Goal: Information Seeking & Learning: Learn about a topic

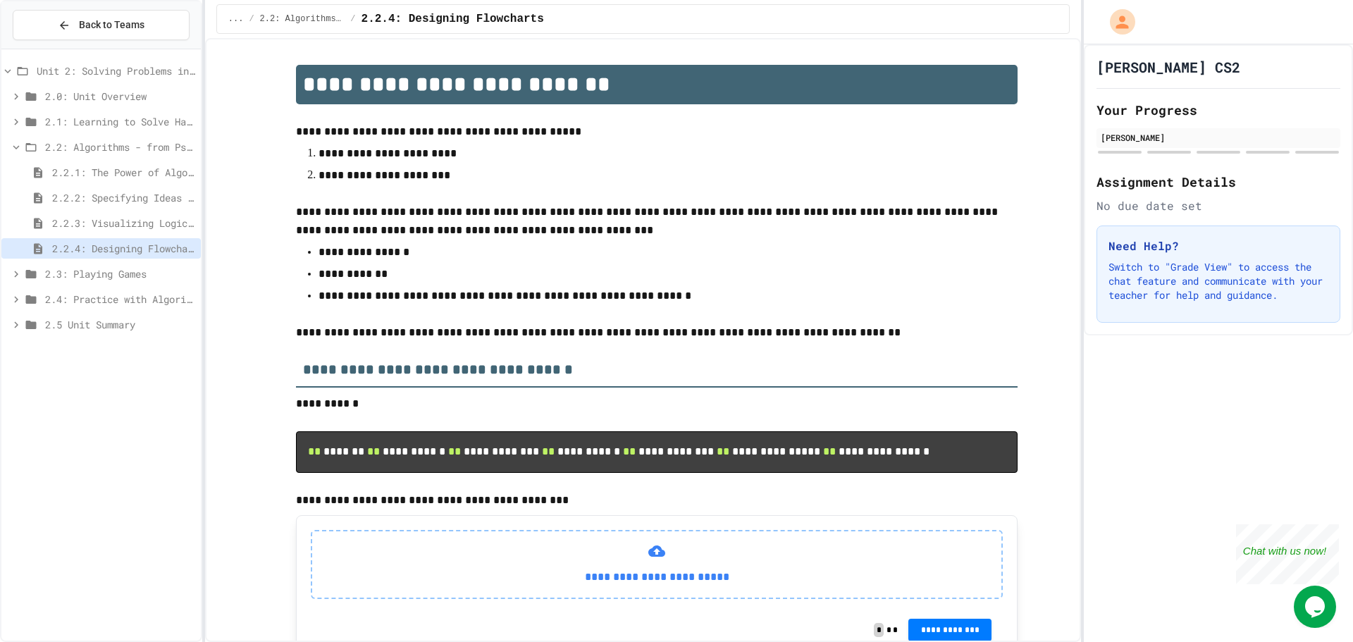
click at [85, 283] on div "2.3: Playing Games" at bounding box center [100, 274] width 199 height 20
click at [91, 273] on span "2.3: Playing Games" at bounding box center [120, 273] width 150 height 15
click at [92, 304] on span "2.4: Practice with Algorithms" at bounding box center [120, 299] width 150 height 15
click at [81, 333] on div "2.4.1: Algorithm Practice Exercises" at bounding box center [100, 324] width 199 height 20
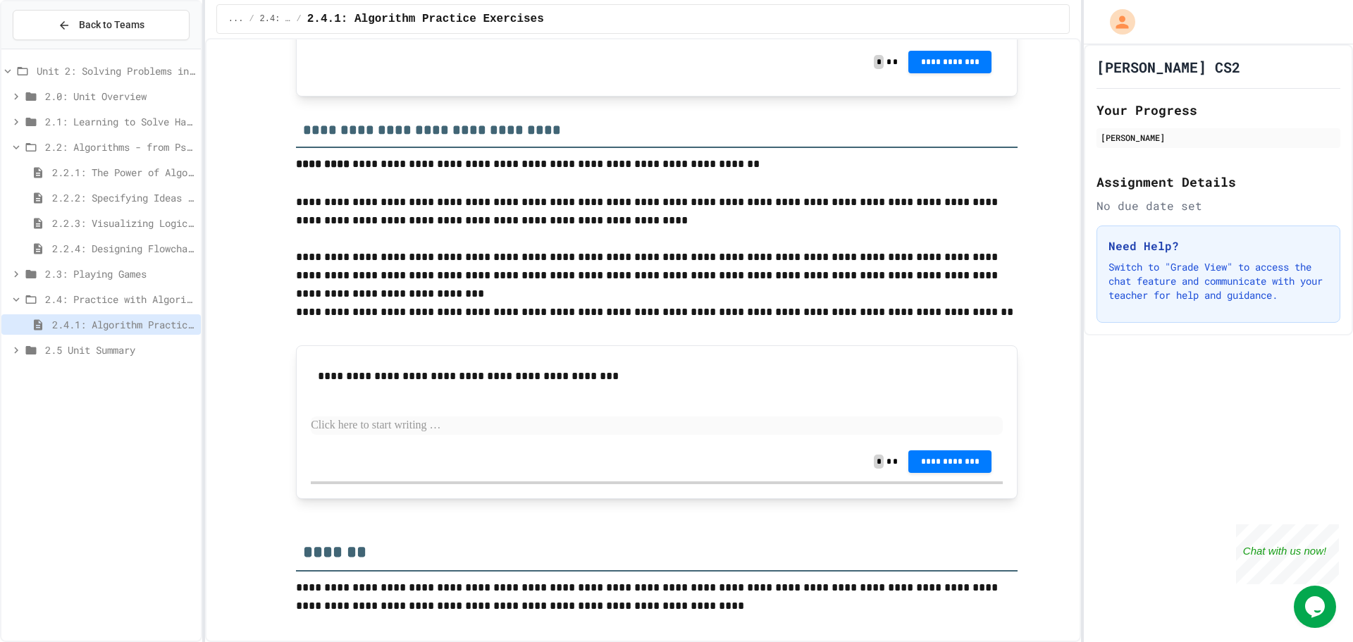
scroll to position [1745, 0]
click at [165, 344] on span "2.5 Unit Summary" at bounding box center [120, 349] width 150 height 15
click at [128, 379] on span "2.5.1 Unit Summary" at bounding box center [123, 375] width 143 height 15
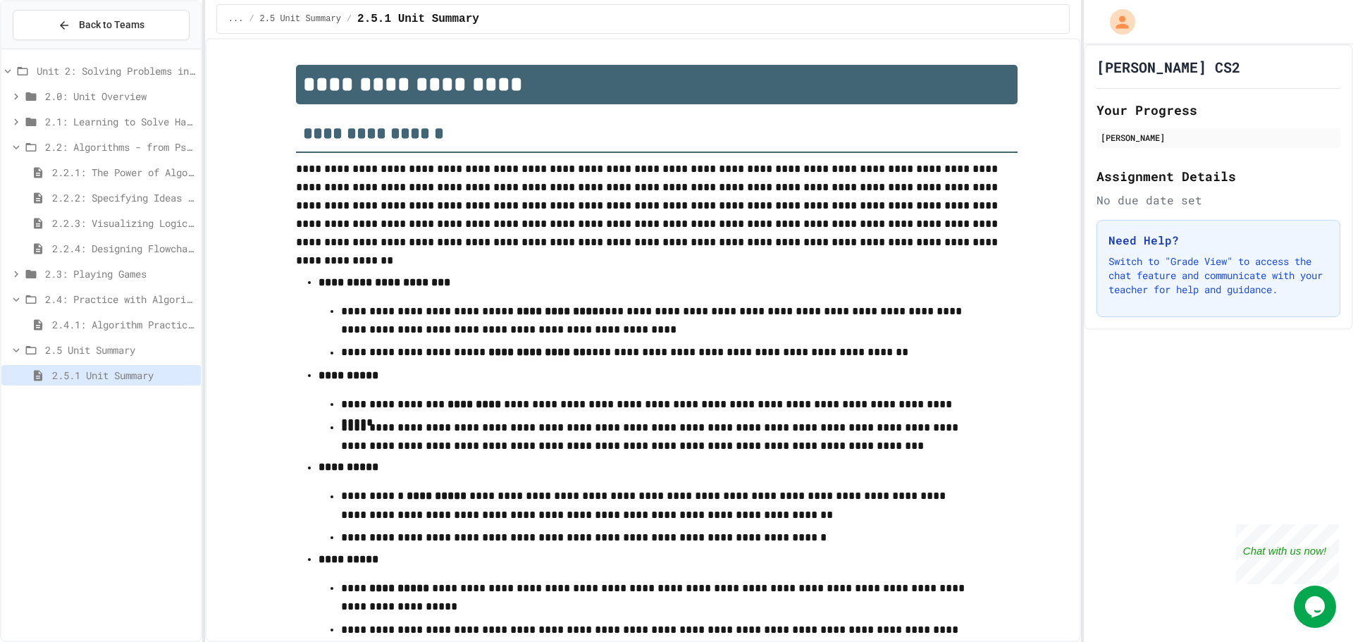
click at [129, 356] on span "2.5 Unit Summary" at bounding box center [120, 349] width 150 height 15
click at [123, 268] on span "2.3: Playing Games" at bounding box center [120, 273] width 150 height 15
click at [126, 300] on span "2.3.1: Understanding Games with Flowcharts" at bounding box center [123, 299] width 143 height 15
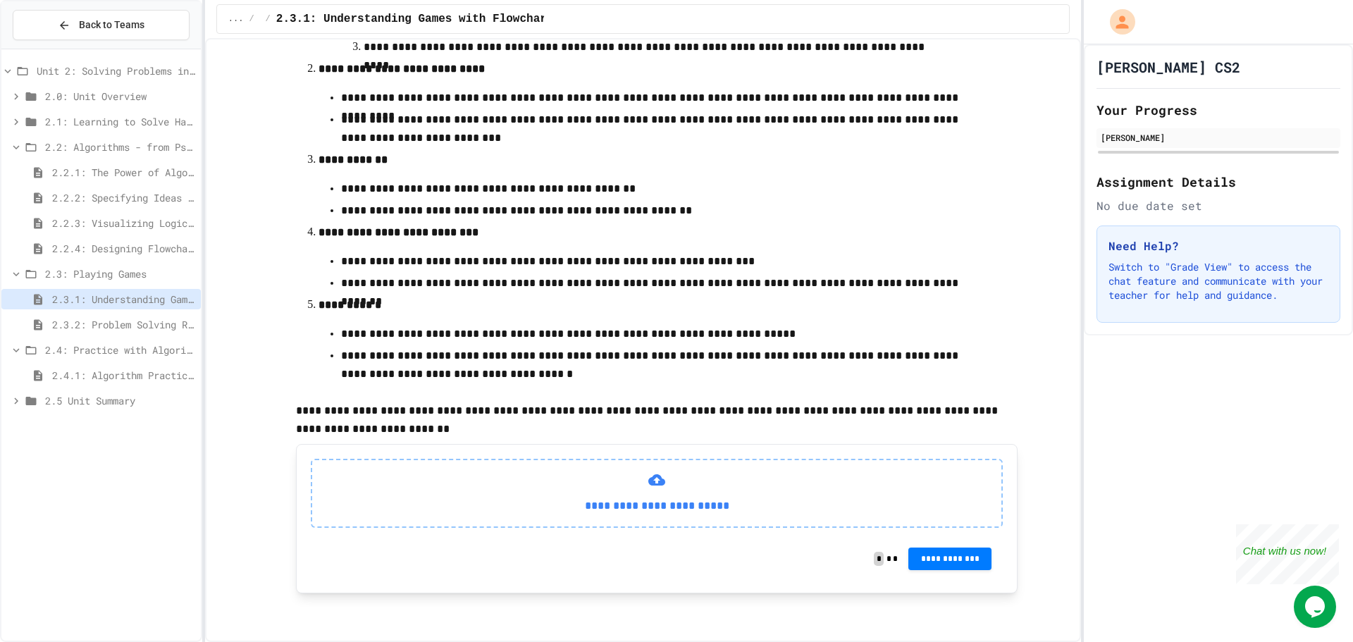
scroll to position [383, 0]
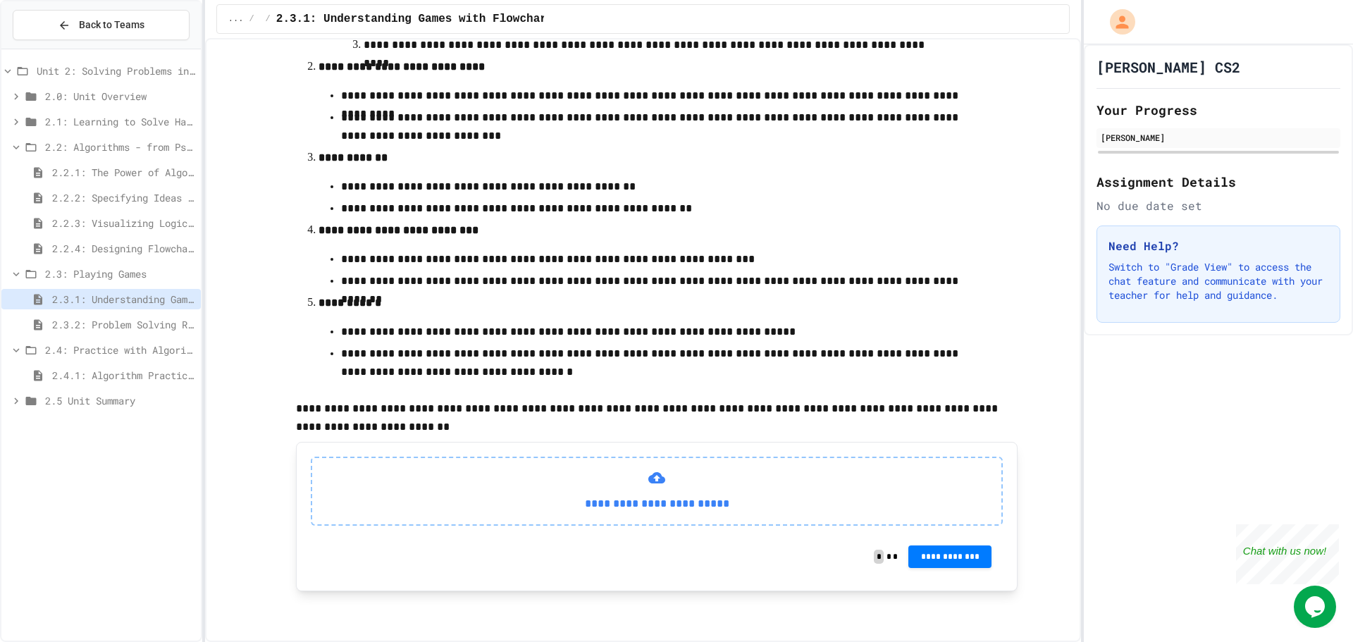
click at [131, 314] on div "2.3.1: Understanding Games with Flowcharts" at bounding box center [100, 301] width 199 height 25
click at [131, 321] on span "2.3.2: Problem Solving Reflection" at bounding box center [123, 324] width 143 height 15
